Goal: Task Accomplishment & Management: Use online tool/utility

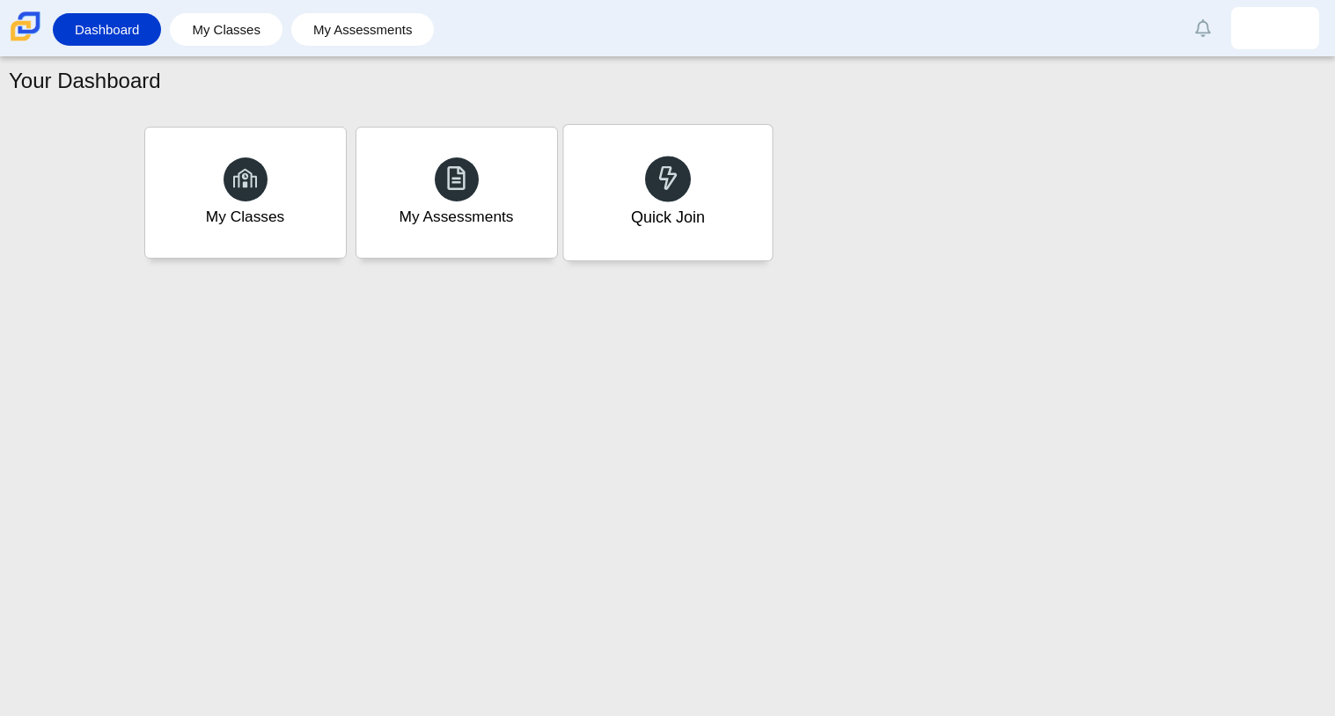
click at [690, 193] on div "Quick Join" at bounding box center [667, 193] width 209 height 136
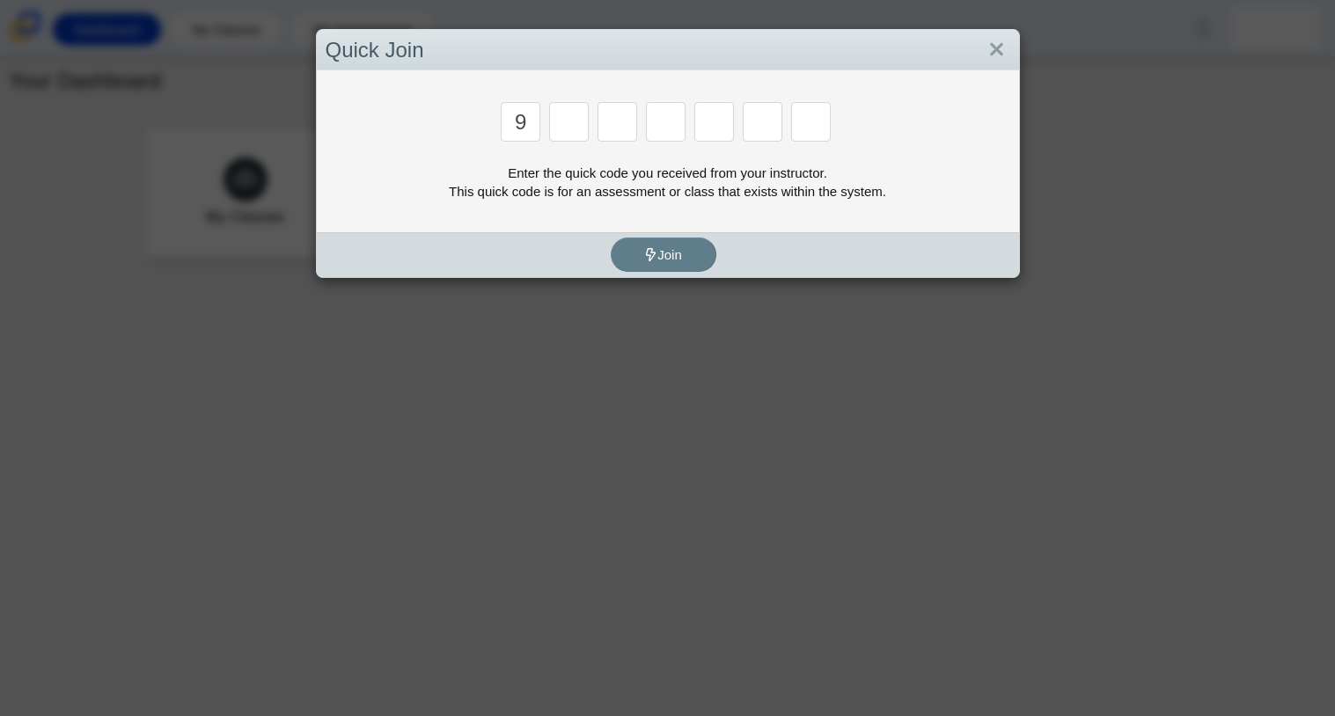
type input "9"
type input "p"
type input "y"
type input "8"
type input "6"
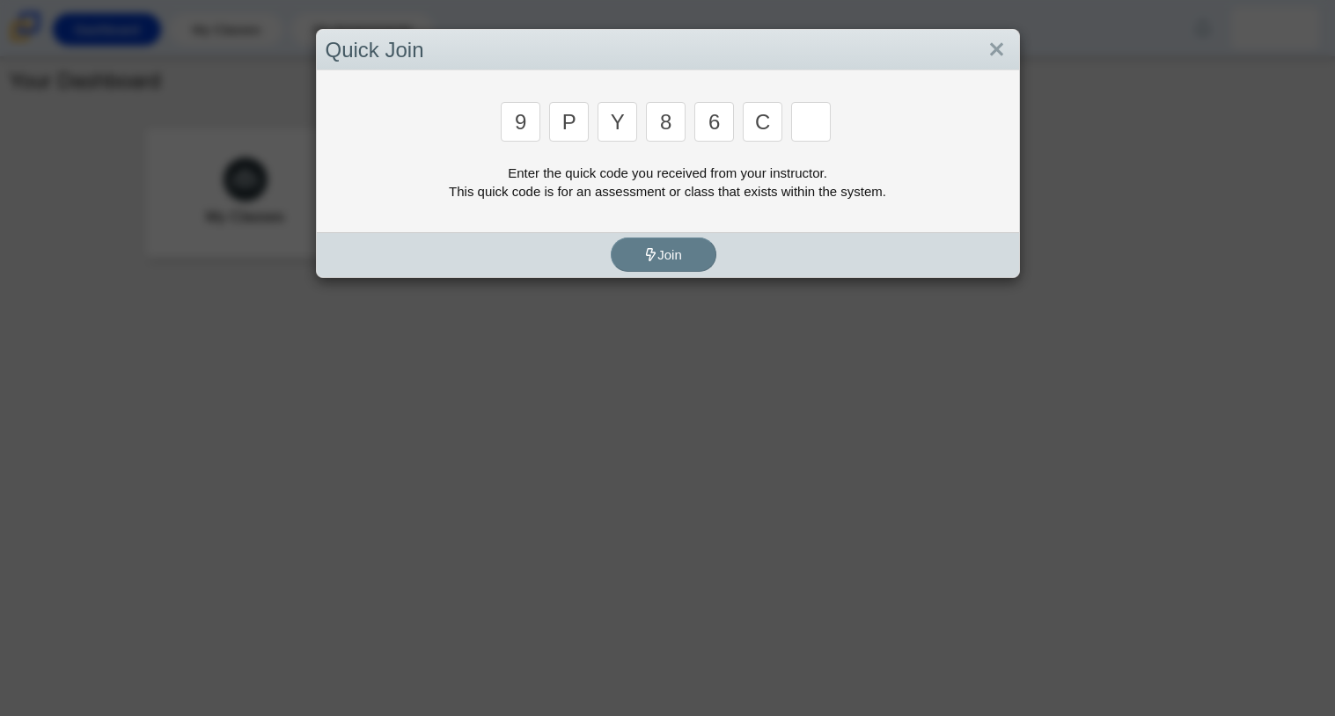
type input "c"
type input "9"
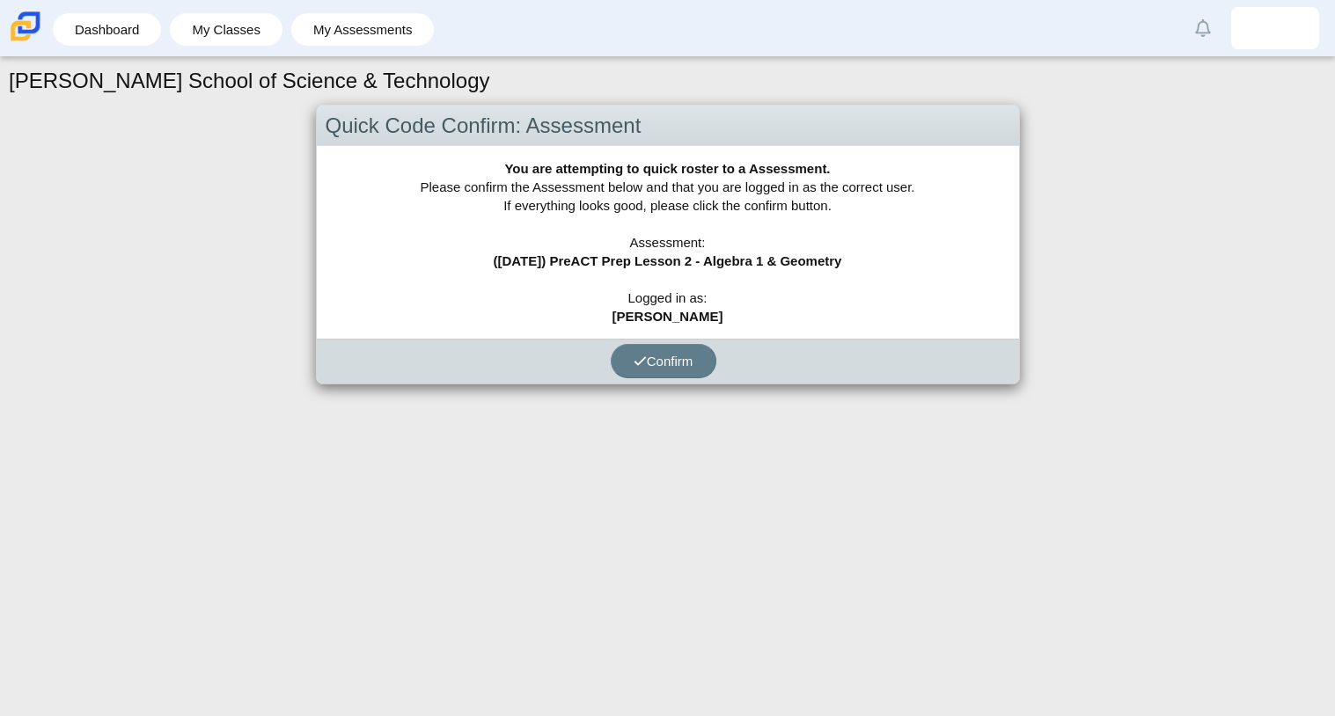
click at [663, 341] on div "Confirm" at bounding box center [664, 361] width 694 height 45
click at [664, 364] on span "Confirm" at bounding box center [664, 361] width 60 height 15
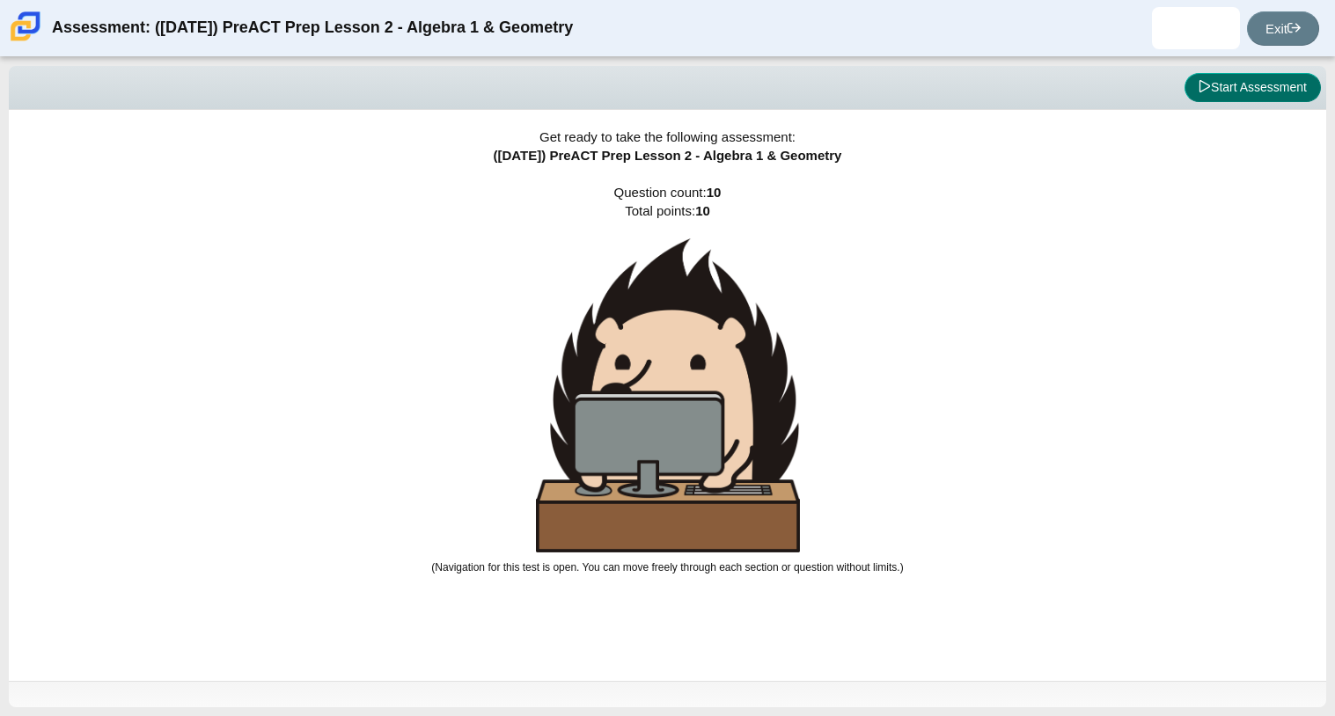
click at [1265, 87] on button "Start Assessment" at bounding box center [1253, 88] width 136 height 30
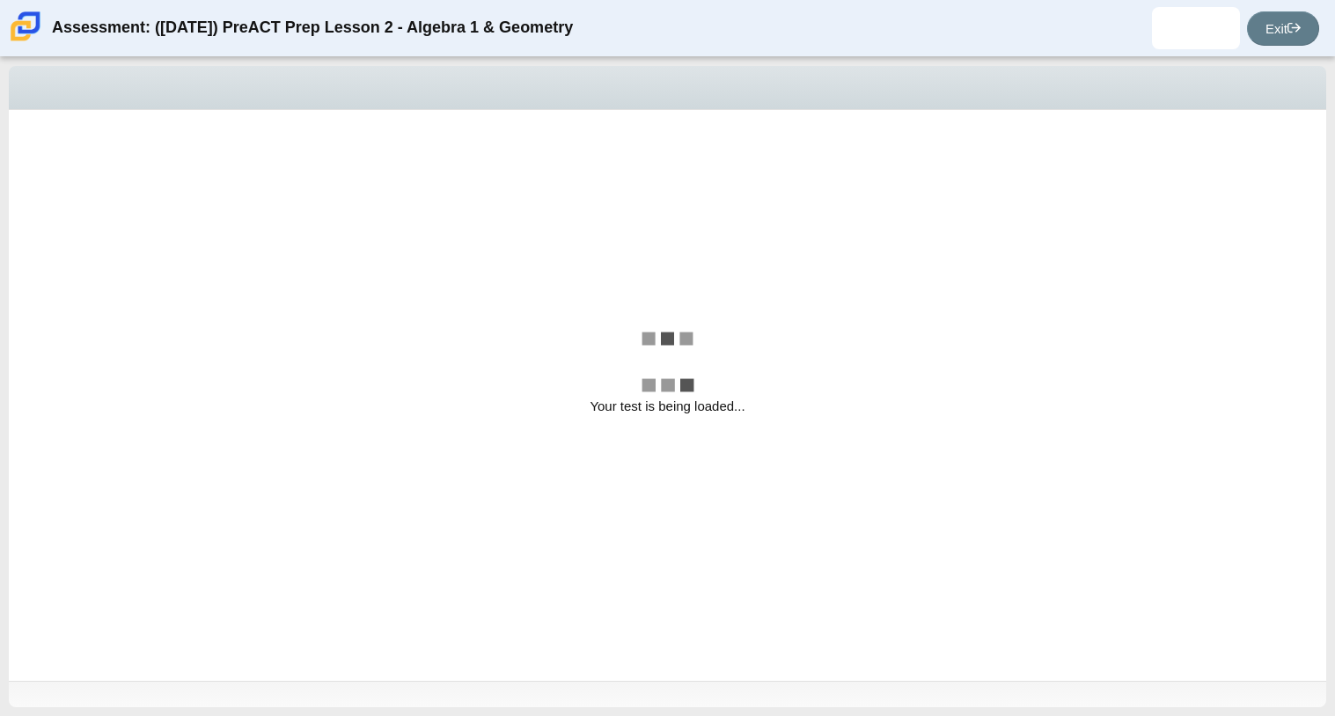
select select "bbf5d072-3e0b-44c4-9a12-6e7c9033f65b"
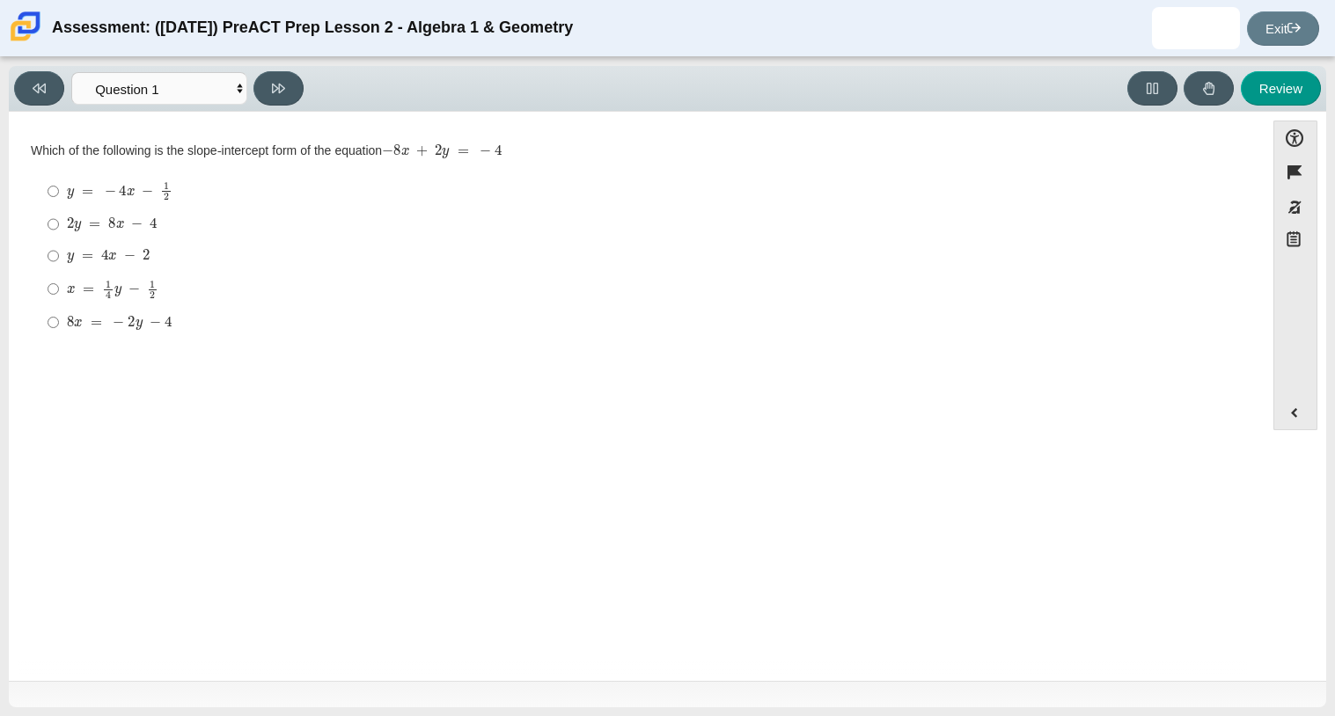
click at [79, 214] on mjx-container "2 y = 8 x − 4" at bounding box center [112, 222] width 91 height 33
click at [59, 214] on input "2 y = 8 x − 4 2 y = 8 x − 4" at bounding box center [53, 225] width 11 height 32
radio input "true"
